Goal: Task Accomplishment & Management: Manage account settings

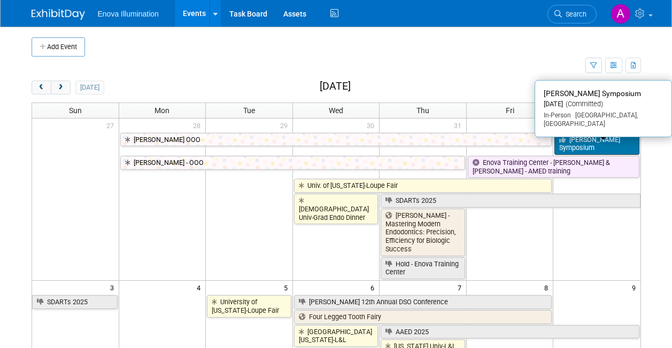
click at [594, 146] on link "[PERSON_NAME] Symposium" at bounding box center [596, 144] width 84 height 22
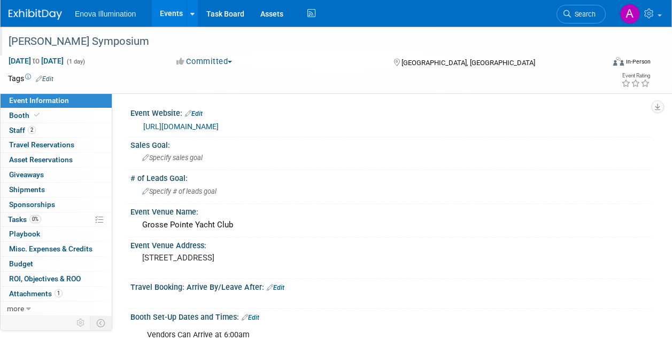
click at [2, 41] on div "[PERSON_NAME] Symposium" at bounding box center [301, 41] width 603 height 29
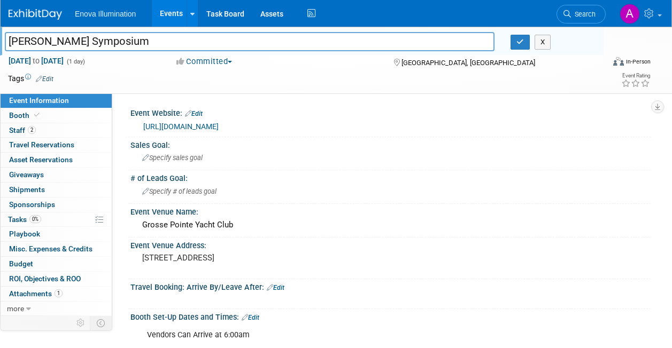
drag, startPoint x: 157, startPoint y: 44, endPoint x: 5, endPoint y: 45, distance: 151.8
click at [5, 45] on input "[PERSON_NAME] Symposium" at bounding box center [250, 41] width 490 height 19
click at [25, 7] on link at bounding box center [42, 9] width 66 height 9
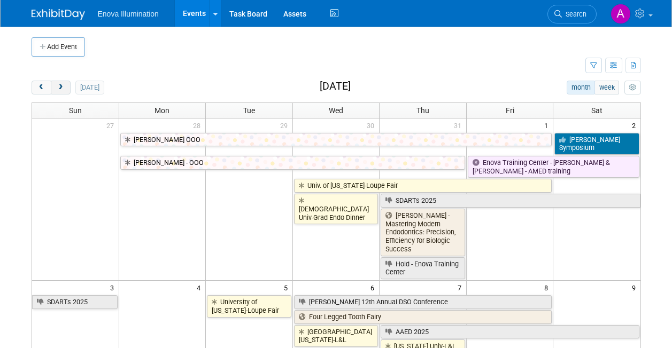
drag, startPoint x: 0, startPoint y: 0, endPoint x: 61, endPoint y: 91, distance: 109.4
click at [61, 91] on span "next" at bounding box center [61, 87] width 8 height 7
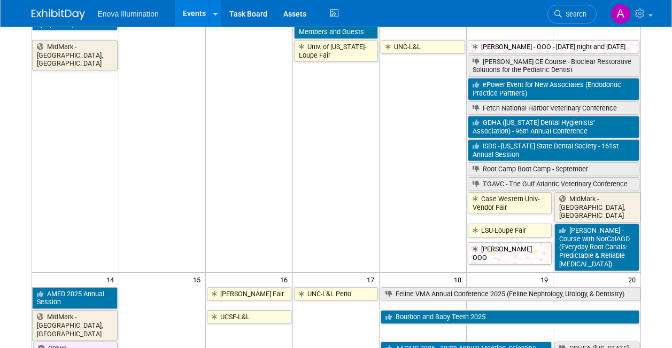
scroll to position [321, 0]
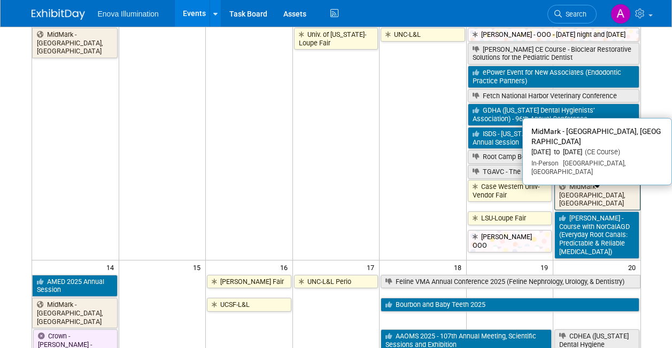
click at [594, 197] on link "MidMark - [GEOGRAPHIC_DATA], [GEOGRAPHIC_DATA]" at bounding box center [597, 195] width 86 height 30
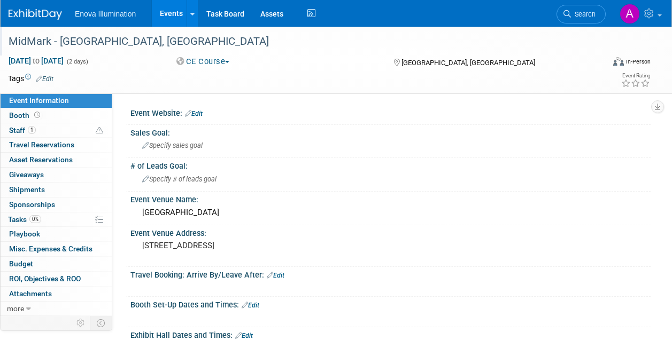
click at [69, 43] on div "MidMark - [GEOGRAPHIC_DATA], [GEOGRAPHIC_DATA]" at bounding box center [300, 41] width 591 height 19
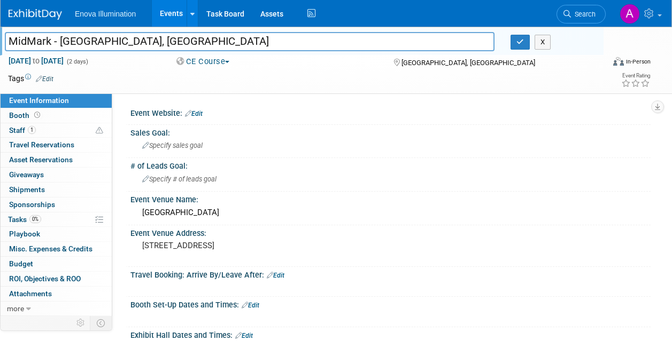
drag, startPoint x: 60, startPoint y: 40, endPoint x: 134, endPoint y: 42, distance: 74.3
click at [134, 42] on input "MidMark - [GEOGRAPHIC_DATA], [GEOGRAPHIC_DATA]" at bounding box center [250, 41] width 490 height 19
click at [235, 148] on div "Specify sales goal" at bounding box center [390, 145] width 504 height 17
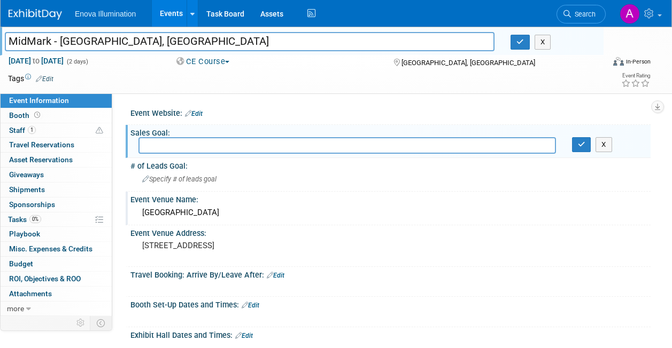
drag, startPoint x: 230, startPoint y: 213, endPoint x: 143, endPoint y: 212, distance: 87.7
click at [143, 212] on div "Adobe Animal Hospital" at bounding box center [390, 213] width 504 height 17
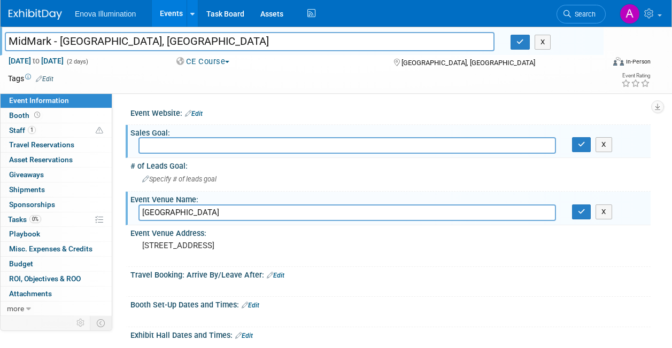
drag, startPoint x: 239, startPoint y: 213, endPoint x: 119, endPoint y: 210, distance: 120.8
click at [119, 210] on div "Event Website: Edit Sales Goal: X # of Leads Goal: Specify # of leads goal Even…" at bounding box center [381, 205] width 538 height 223
click at [48, 9] on link at bounding box center [42, 9] width 66 height 9
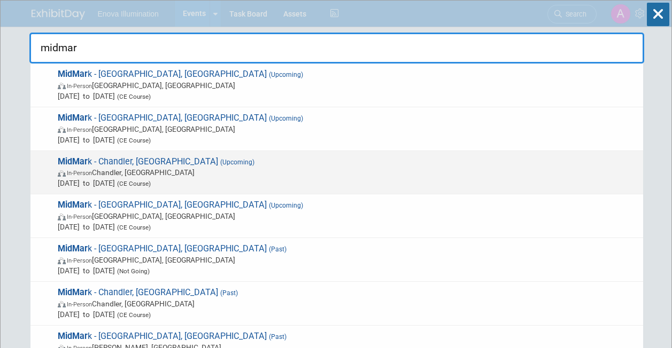
type input "midmar"
click at [109, 172] on span "In-Person Chandler, AZ" at bounding box center [348, 172] width 580 height 11
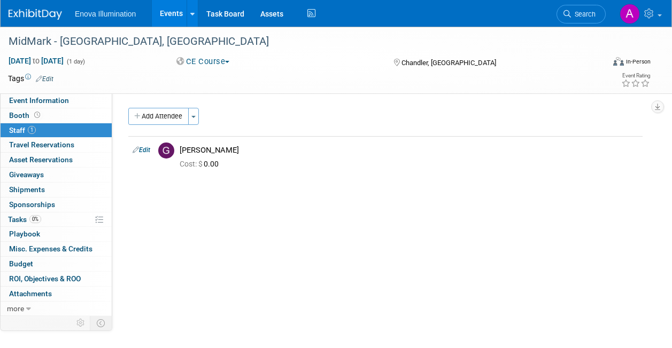
click at [40, 14] on img at bounding box center [35, 14] width 53 height 11
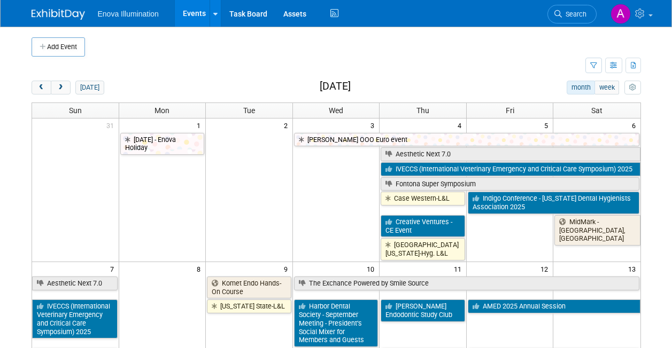
click at [578, 15] on span "Search" at bounding box center [574, 14] width 25 height 8
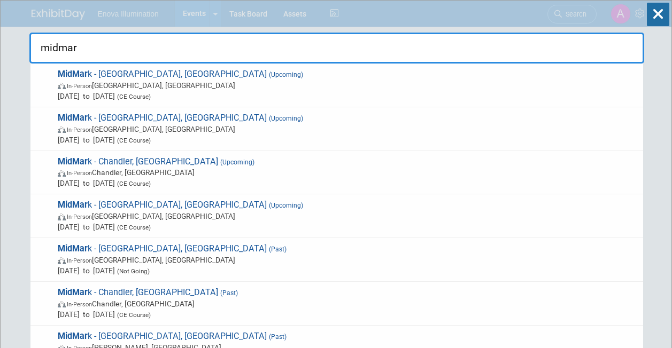
type input "midmar"
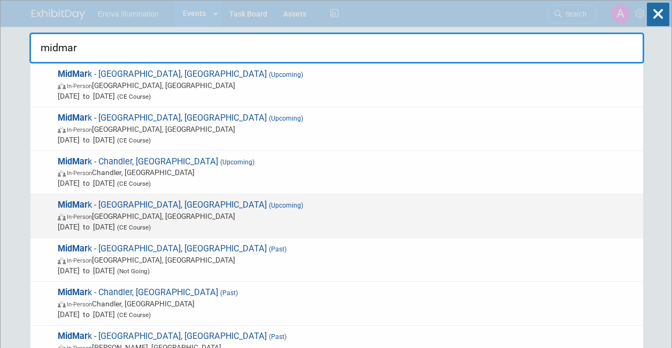
click at [122, 211] on span "MidMar k - Discovery Bay, CA (Upcoming) In-Person Discovery Bay, CA Nov 8, 2025…" at bounding box center [346, 216] width 583 height 33
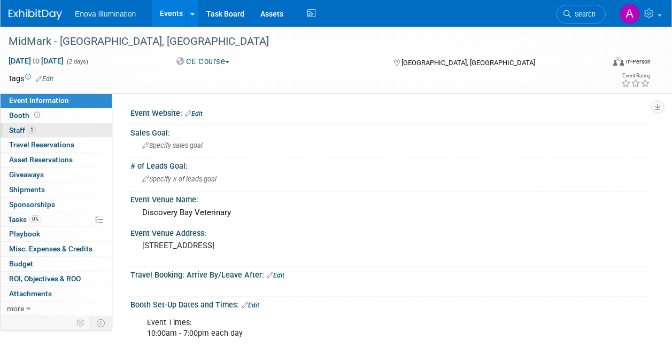
click at [44, 130] on link "1 Staff 1" at bounding box center [56, 130] width 111 height 14
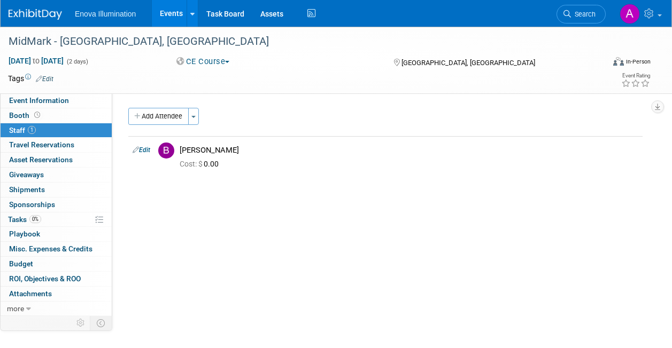
click at [24, 11] on img at bounding box center [35, 14] width 53 height 11
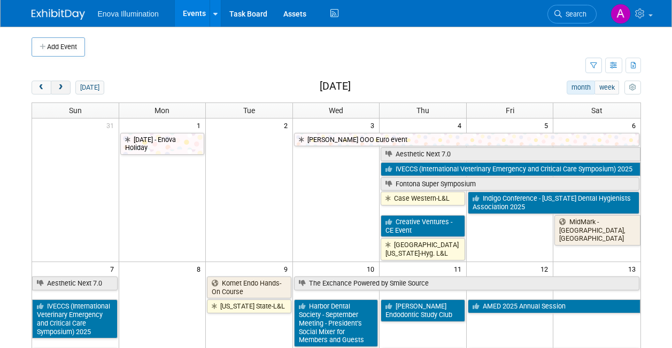
click at [66, 87] on button "next" at bounding box center [61, 88] width 20 height 14
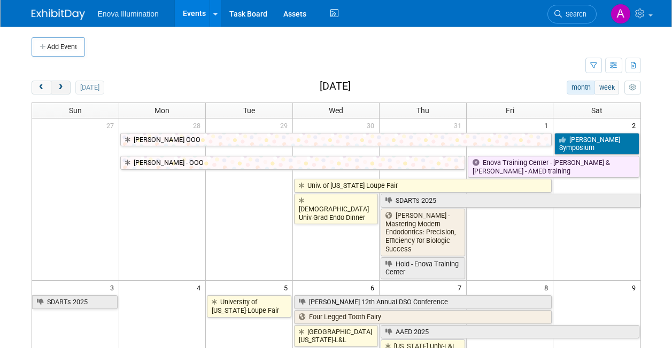
click at [65, 88] on button "next" at bounding box center [61, 88] width 20 height 14
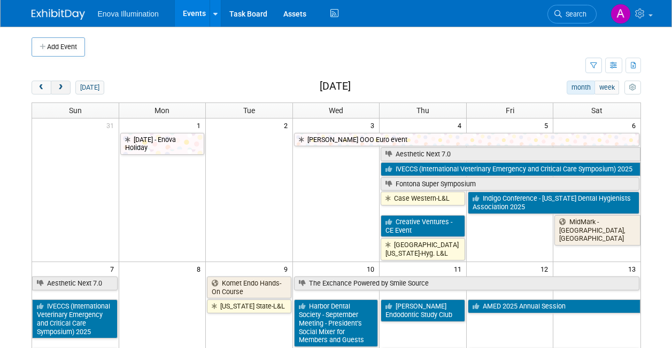
click at [65, 88] on button "next" at bounding box center [61, 88] width 20 height 14
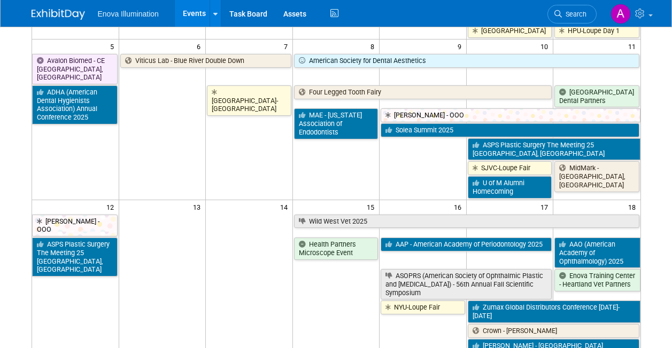
scroll to position [267, 0]
